Goal: Check status: Check status

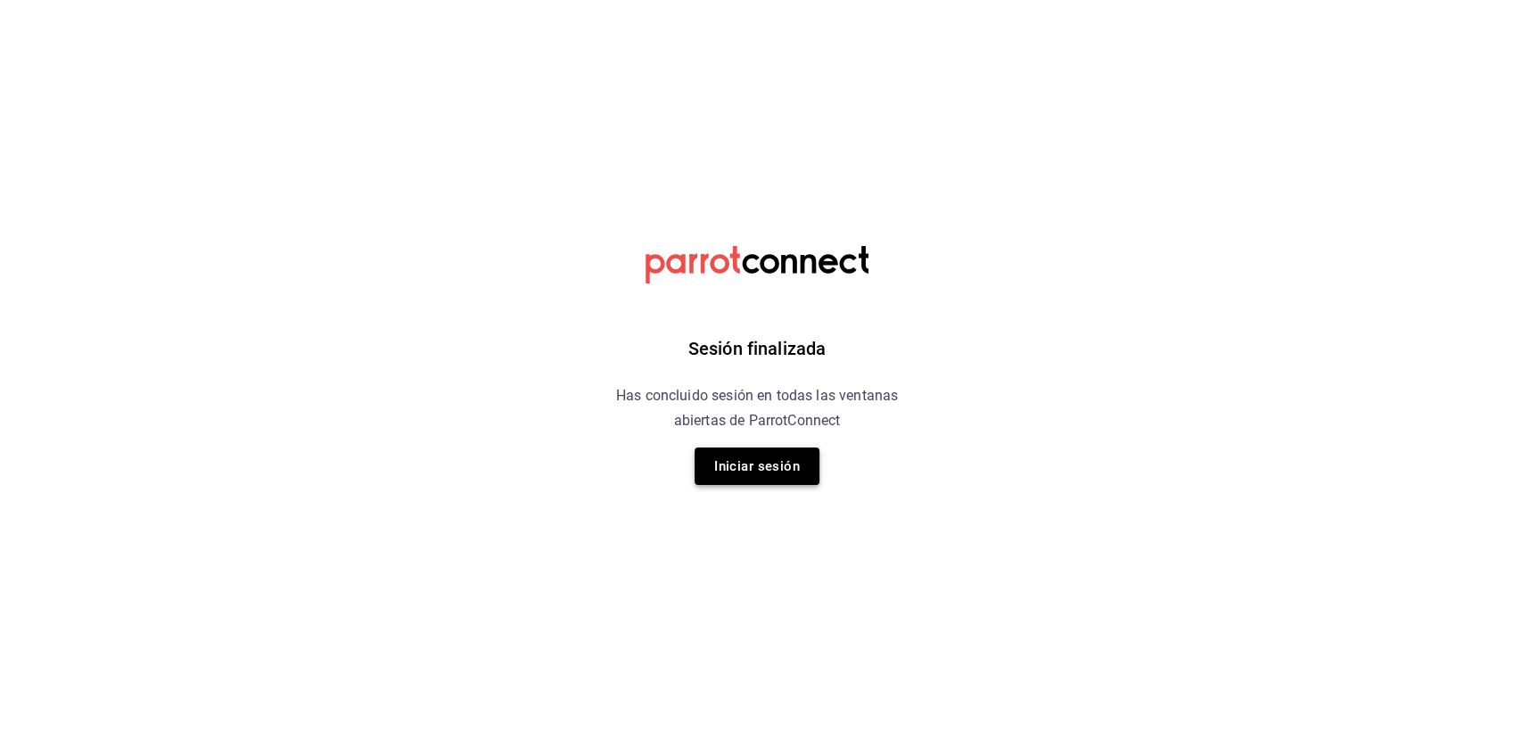
click at [783, 467] on button "Iniciar sesión" at bounding box center [757, 466] width 125 height 37
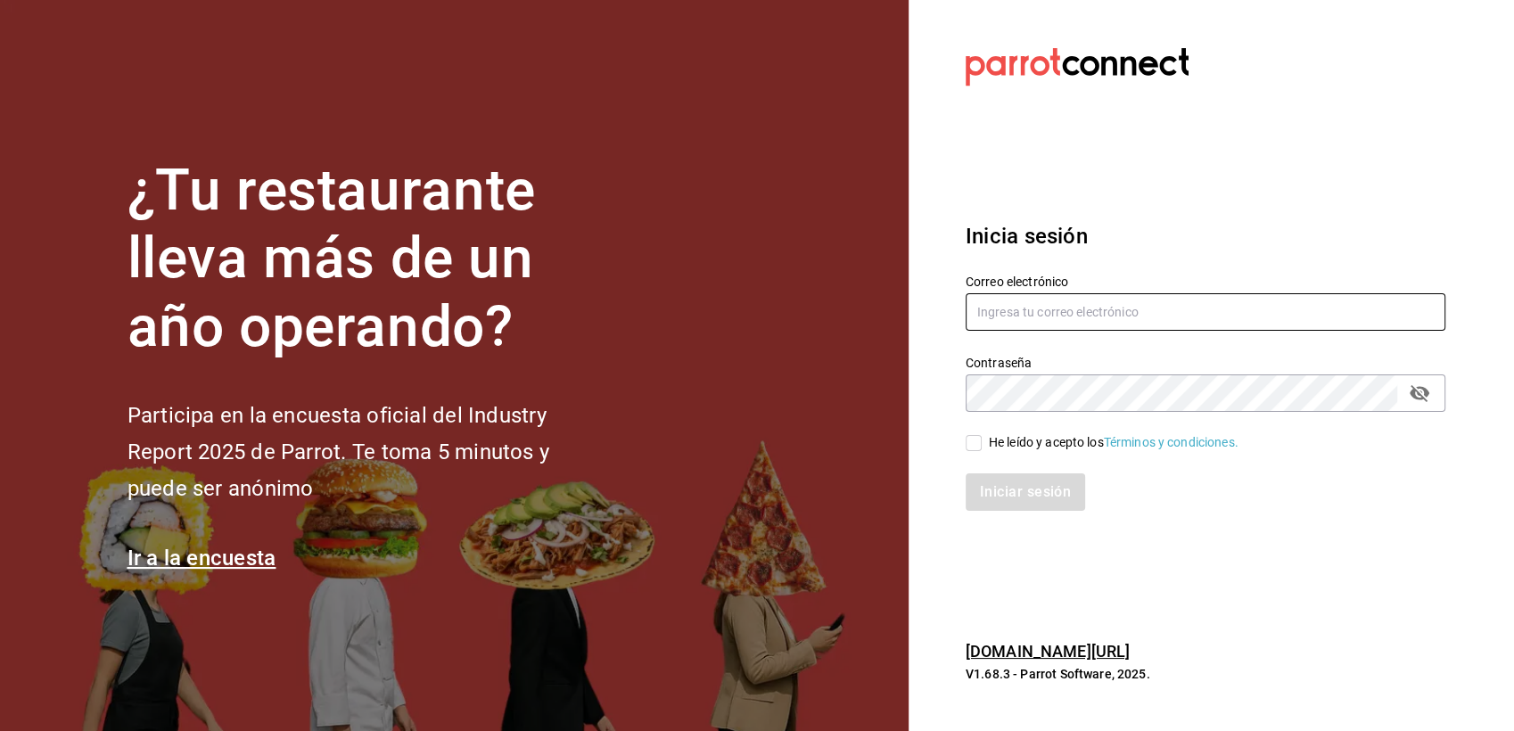
type input "[EMAIL_ADDRESS][DOMAIN_NAME]"
click at [977, 441] on input "He leído y acepto los Términos y condiciones." at bounding box center [974, 443] width 16 height 16
checkbox input "true"
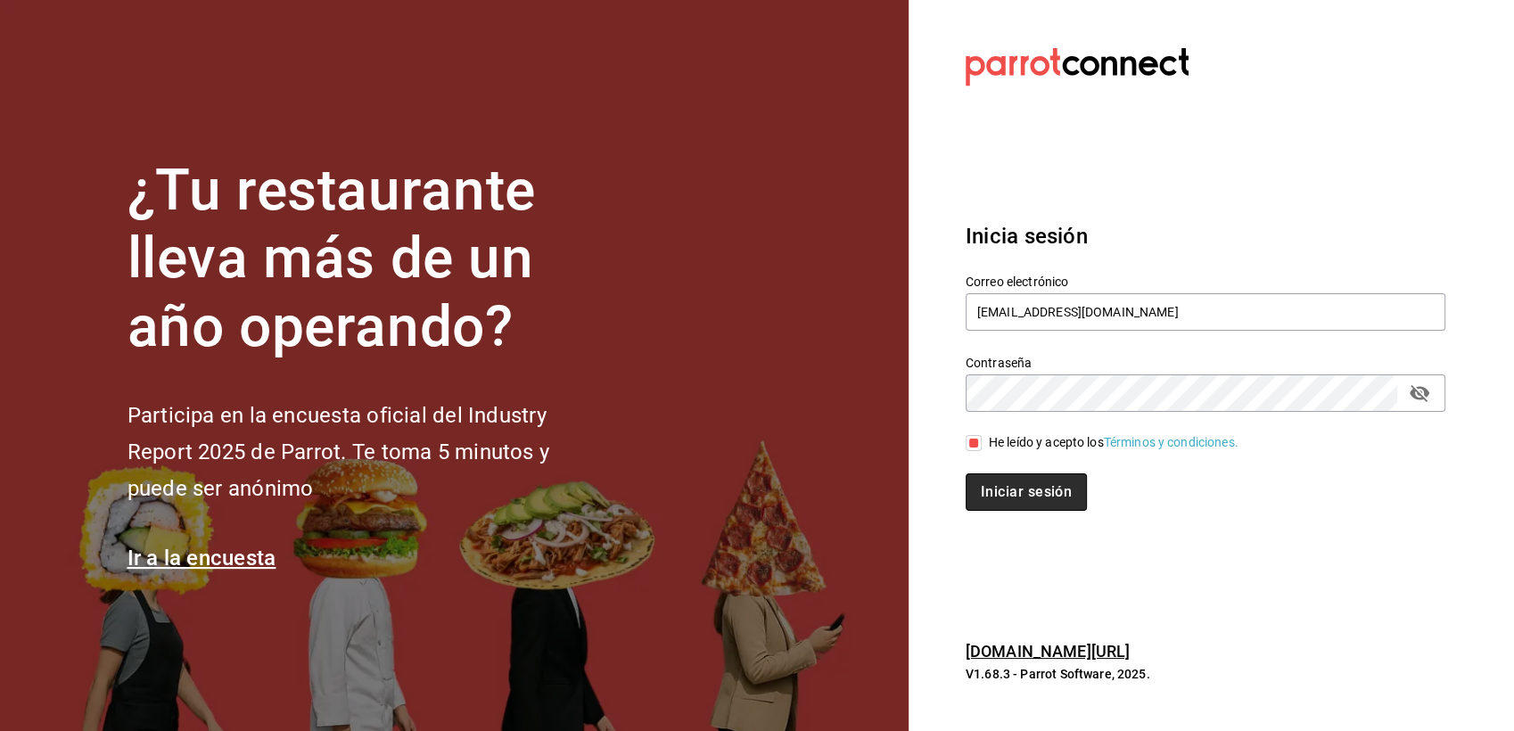
click at [1006, 491] on button "Iniciar sesión" at bounding box center [1026, 492] width 121 height 37
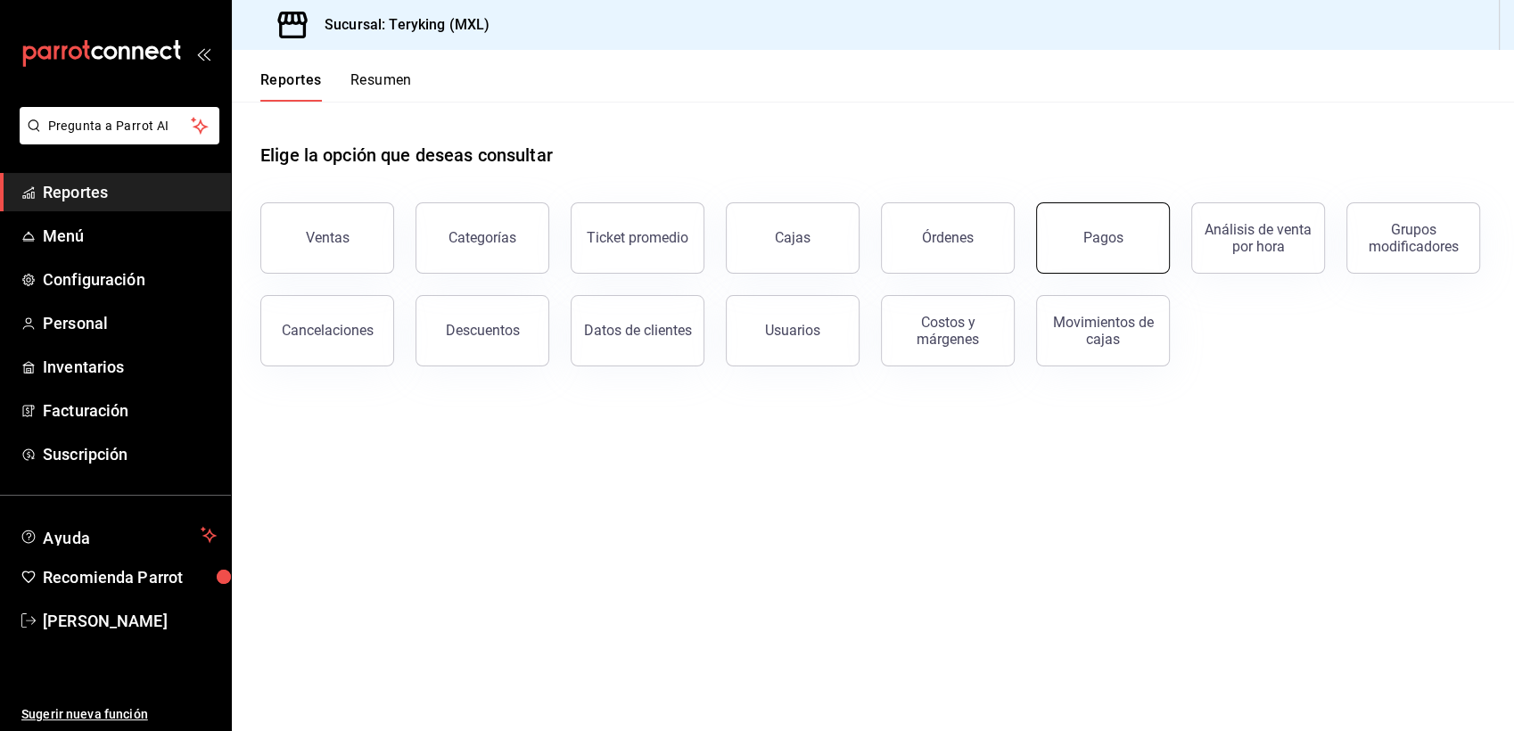
click at [1108, 225] on button "Pagos" at bounding box center [1103, 237] width 134 height 71
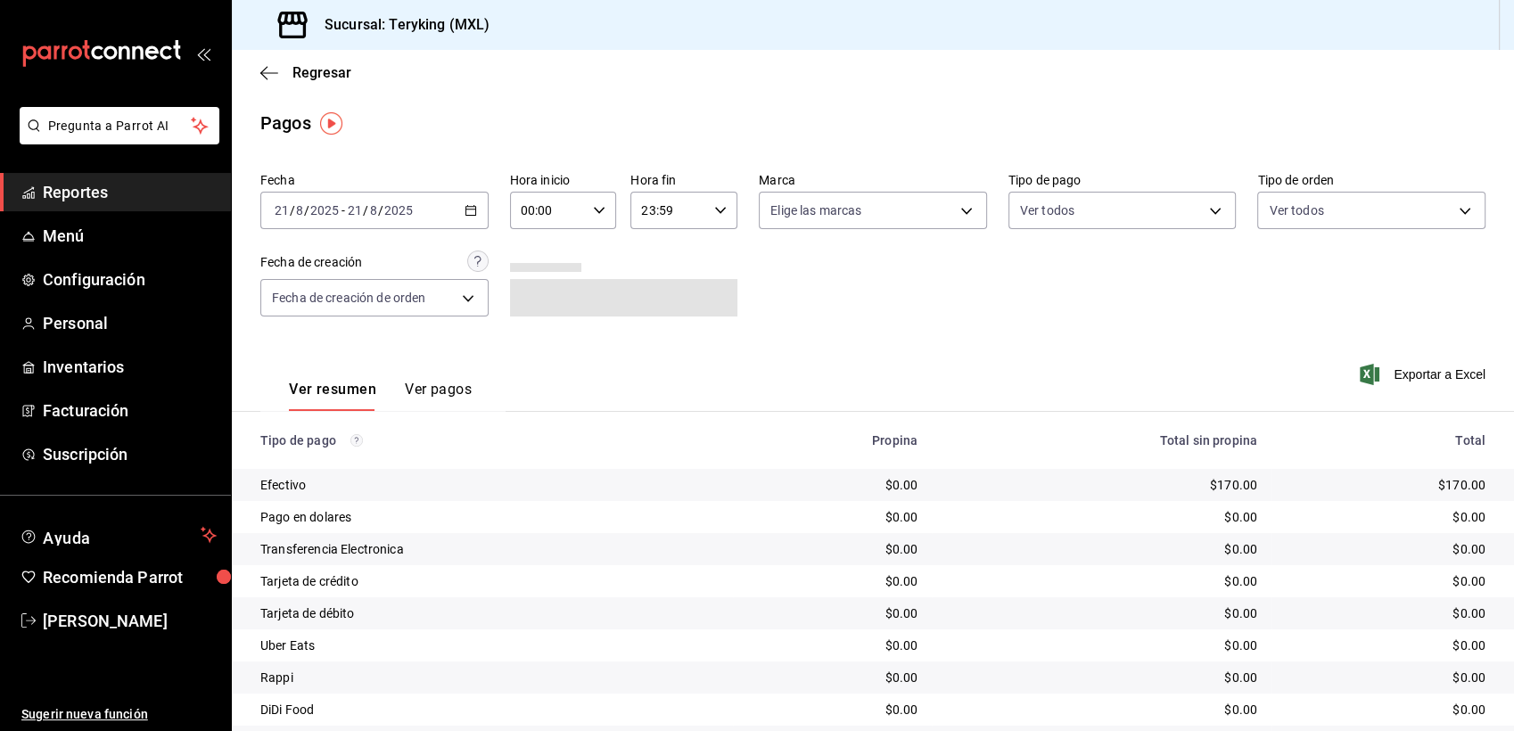
click at [425, 214] on div "2025-08-21 21 / 8 / 2025 - 2025-08-21 21 / 8 / 2025" at bounding box center [374, 210] width 228 height 37
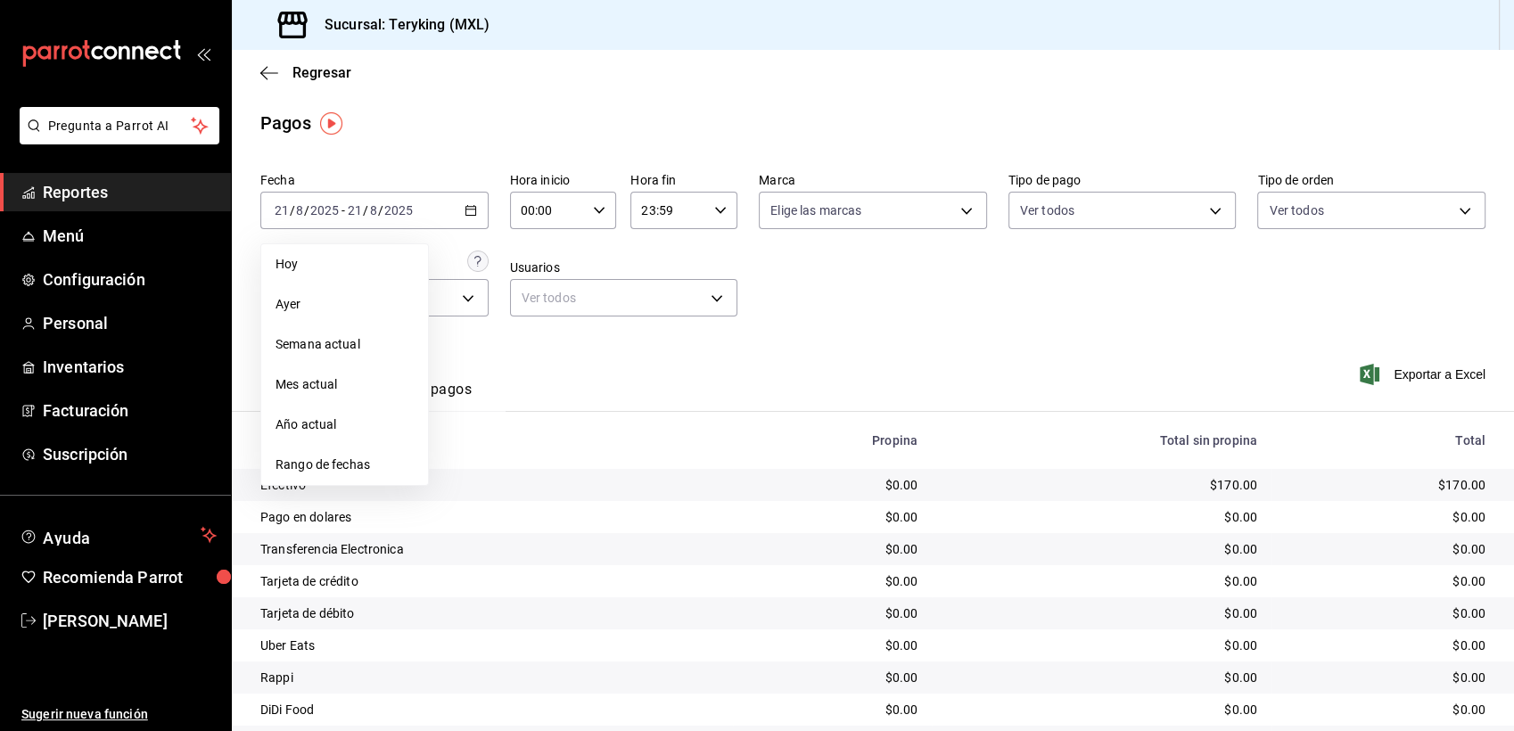
click at [335, 296] on span "Ayer" at bounding box center [345, 304] width 138 height 19
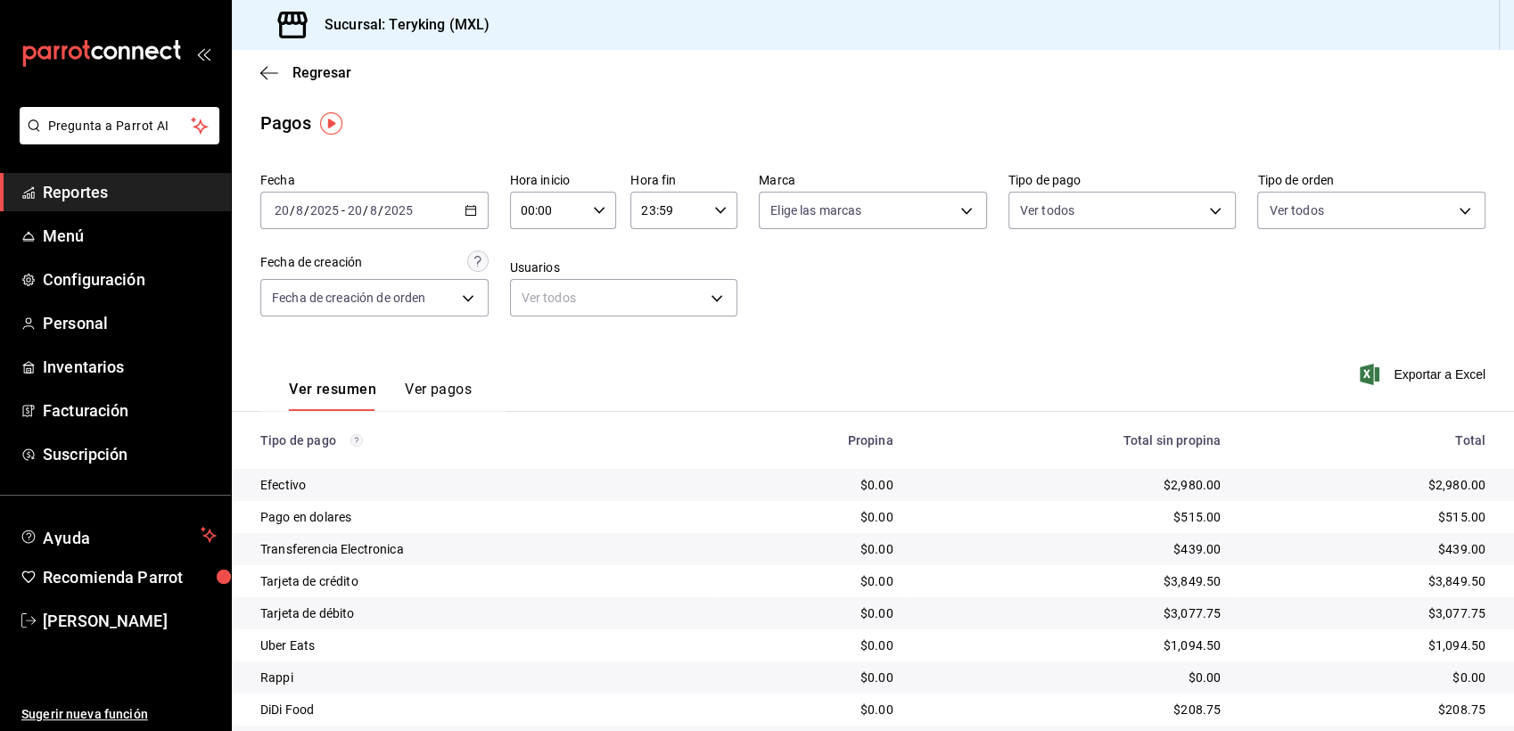
click at [770, 161] on main "Regresar Pagos Fecha 2025-08-20 20 / 8 / 2025 - 2025-08-20 20 / 8 / 2025 Hora i…" at bounding box center [873, 418] width 1282 height 737
